Goal: Browse casually: Explore the website without a specific task or goal

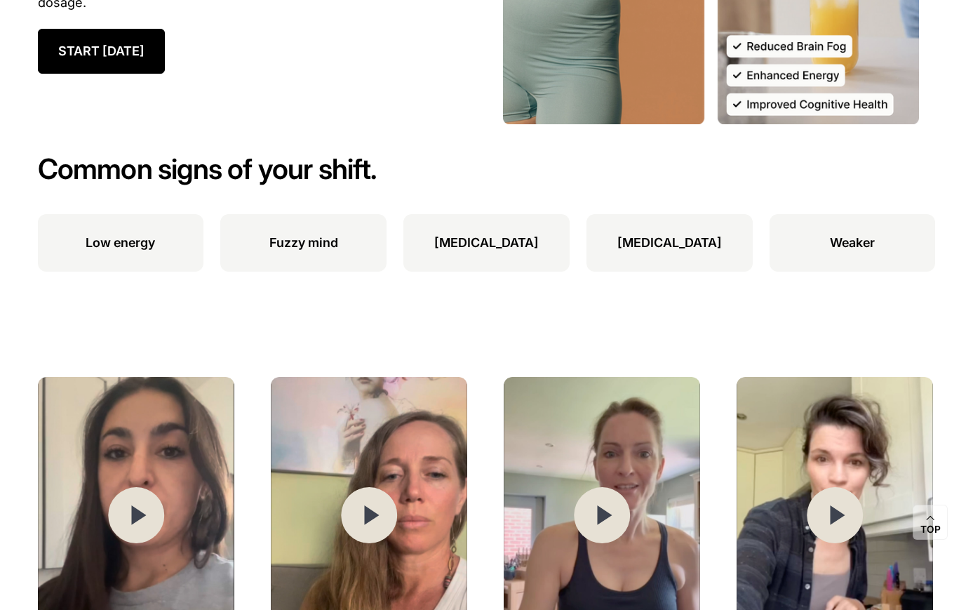
scroll to position [1760, 0]
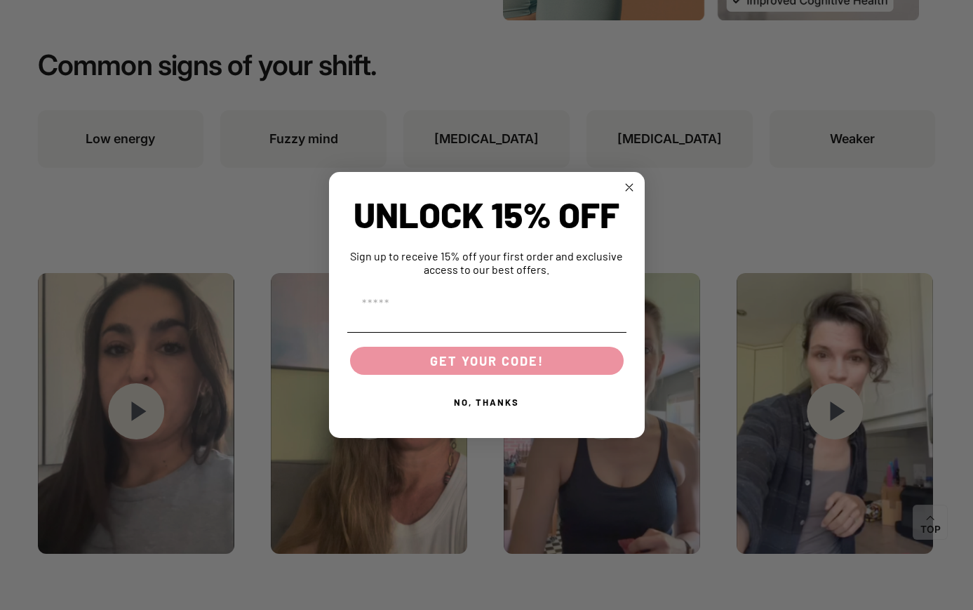
click at [629, 187] on icon "Close dialog" at bounding box center [629, 187] width 7 height 7
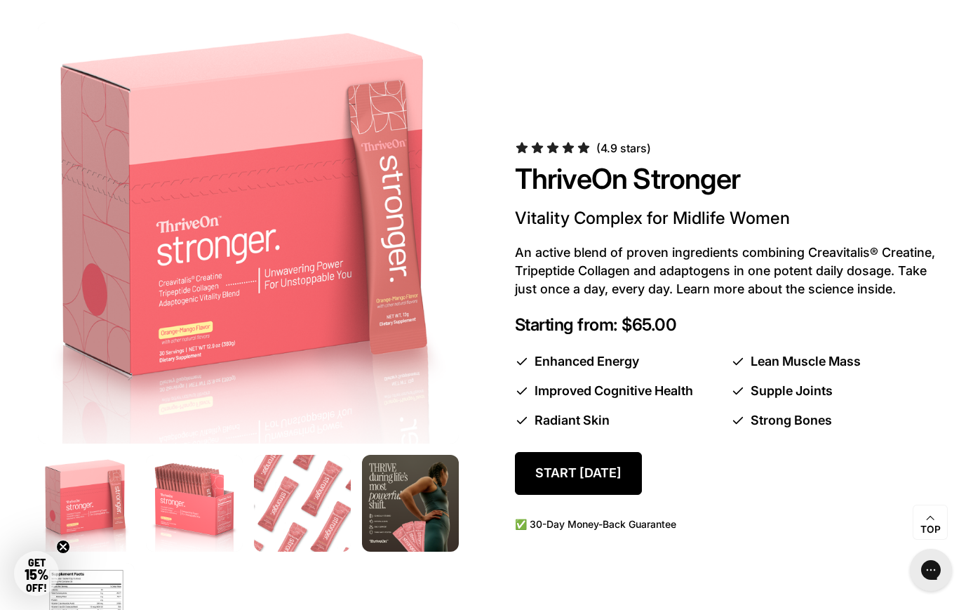
scroll to position [703, 0]
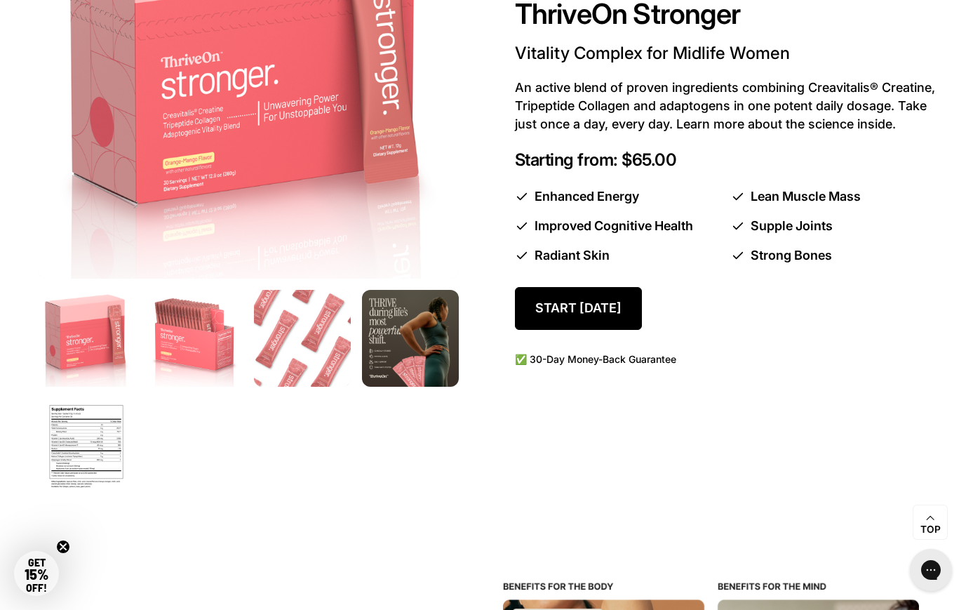
click at [347, 346] on img at bounding box center [302, 339] width 102 height 102
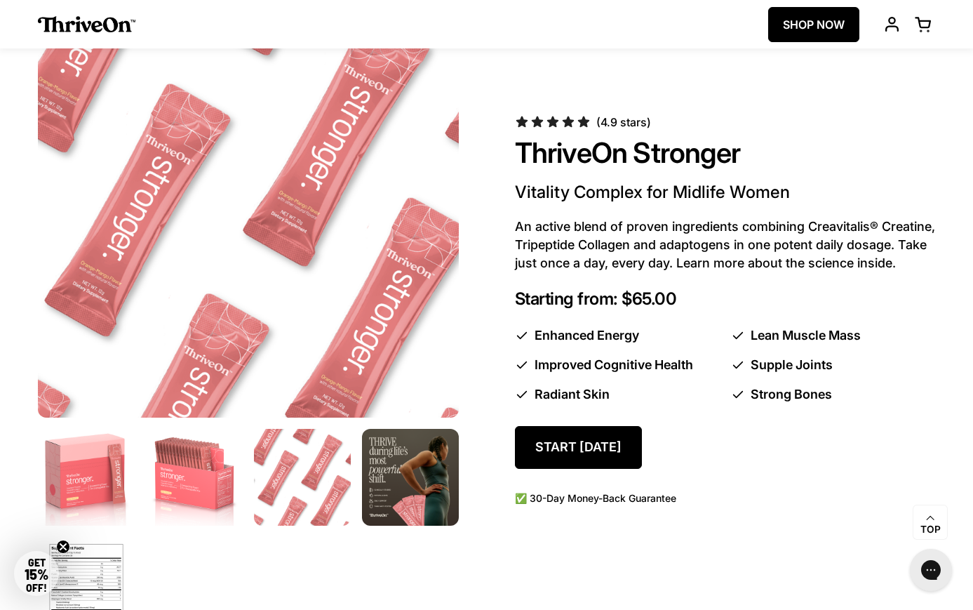
scroll to position [696, 0]
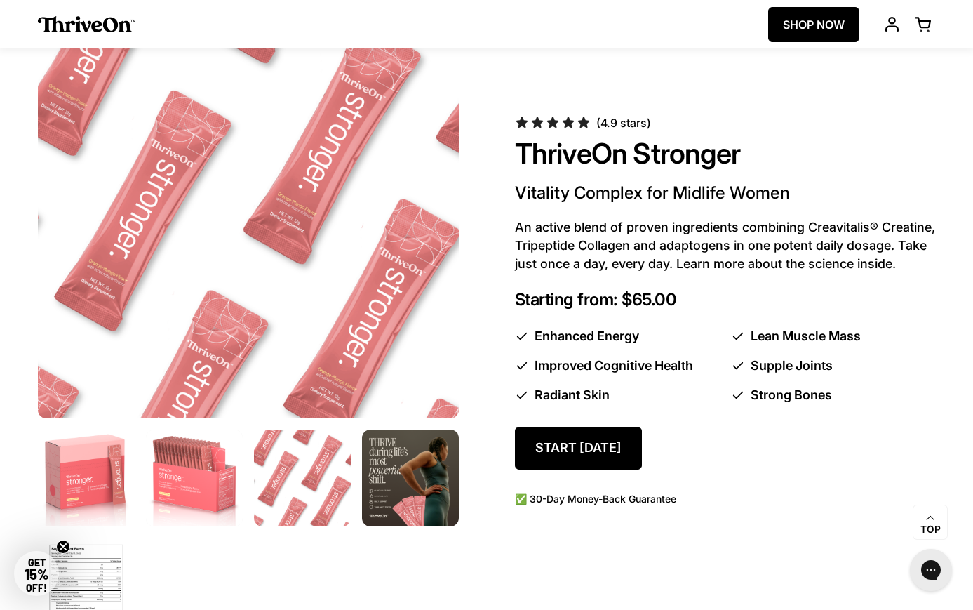
click at [217, 476] on img at bounding box center [194, 478] width 102 height 102
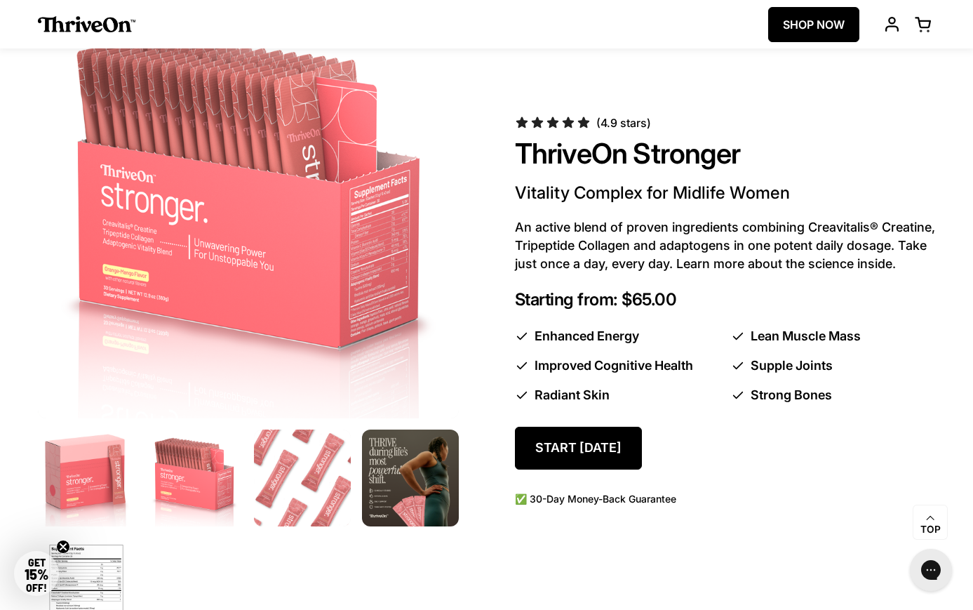
click at [306, 488] on img at bounding box center [302, 478] width 102 height 102
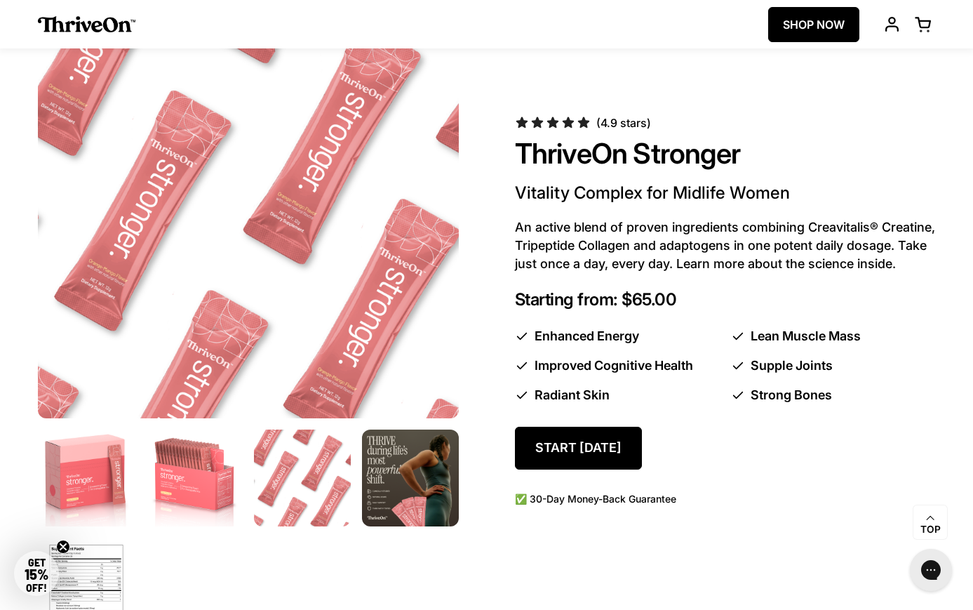
click at [431, 490] on img at bounding box center [410, 478] width 102 height 102
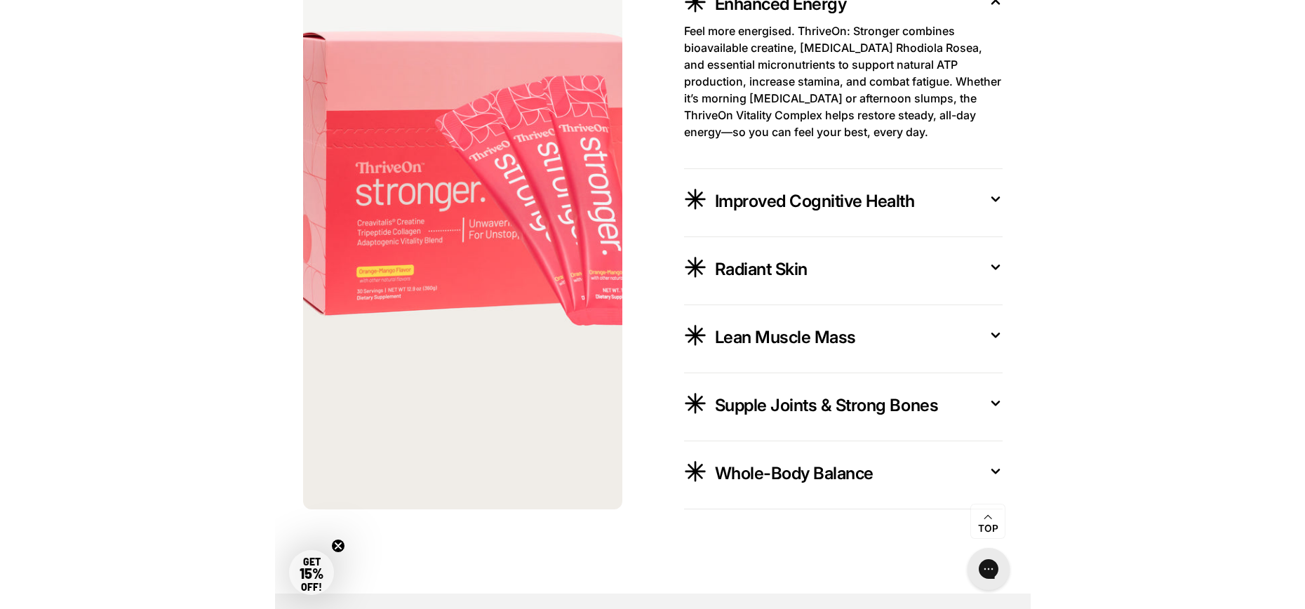
scroll to position [2410, 0]
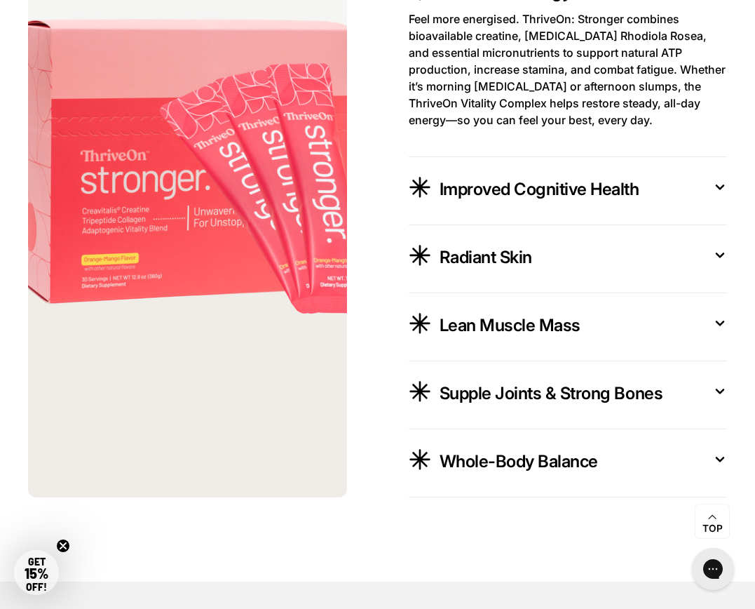
click at [664, 185] on div "Improved Cognitive Health" at bounding box center [573, 187] width 266 height 27
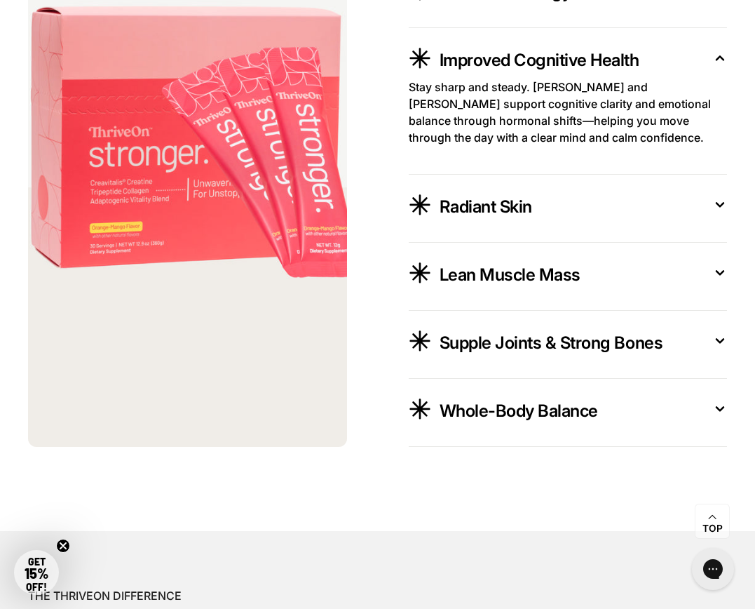
click at [684, 65] on div "Improved Cognitive Health" at bounding box center [573, 58] width 266 height 27
click at [729, 53] on div "WHY THRIVEON STRONGER Why You Should Try  ThriveOn Stronger Enhanced Energy Fee…" at bounding box center [377, 149] width 755 height 593
click at [720, 57] on icon at bounding box center [720, 59] width 7 height 4
click at [615, 47] on div "Improved Cognitive Health" at bounding box center [573, 58] width 266 height 27
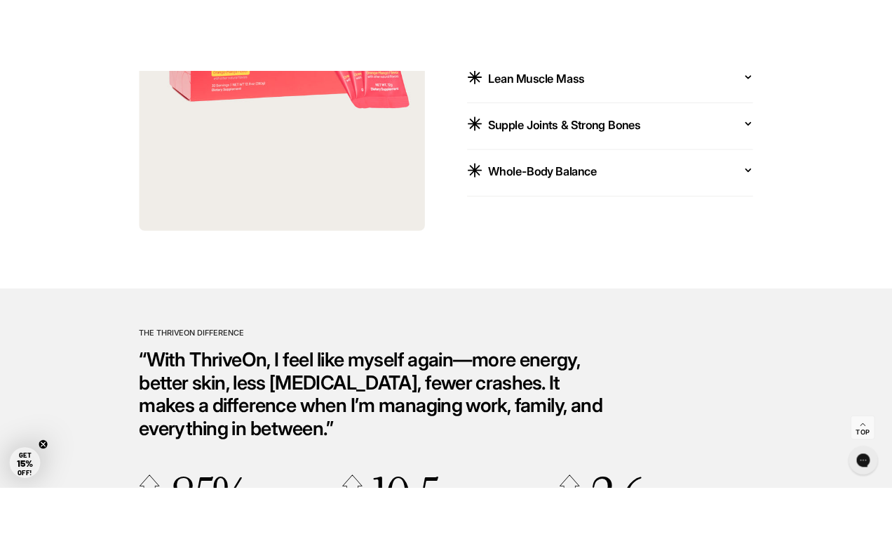
scroll to position [2997, 0]
